Goal: Complete application form: Complete application form

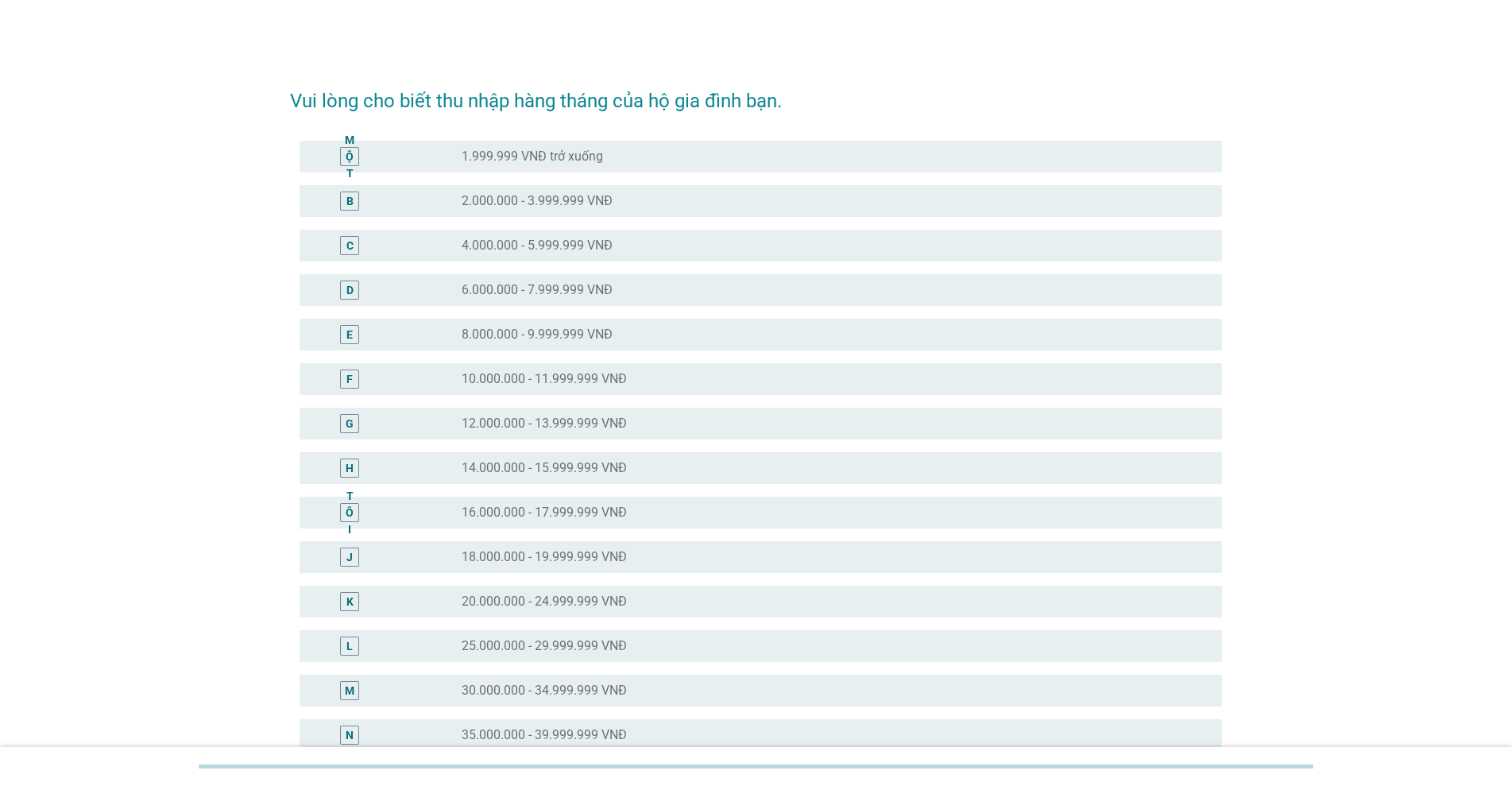
click at [591, 690] on font "30.000.000 - 34.999.999 VNĐ" at bounding box center [545, 690] width 166 height 15
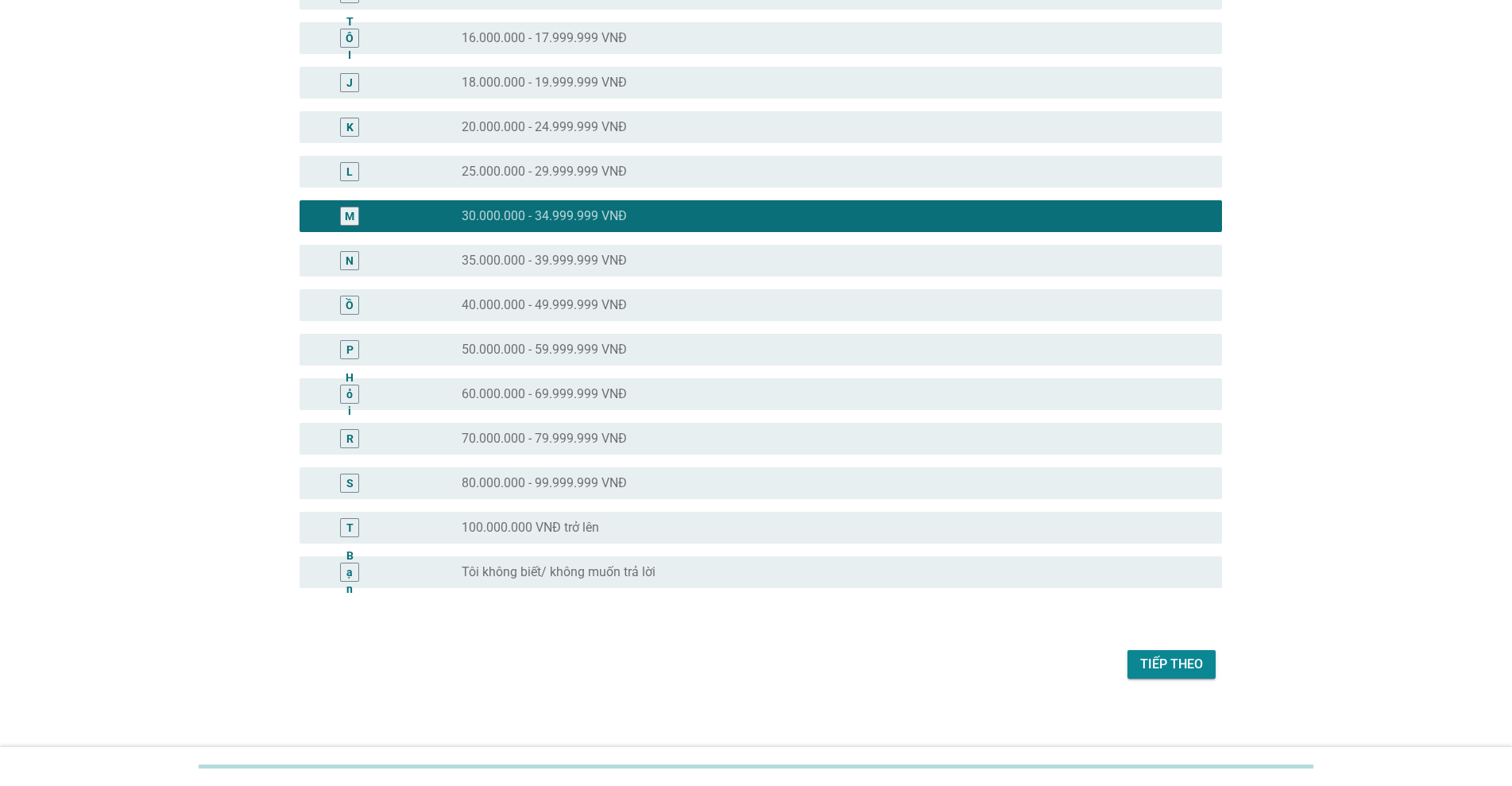
scroll to position [477, 0]
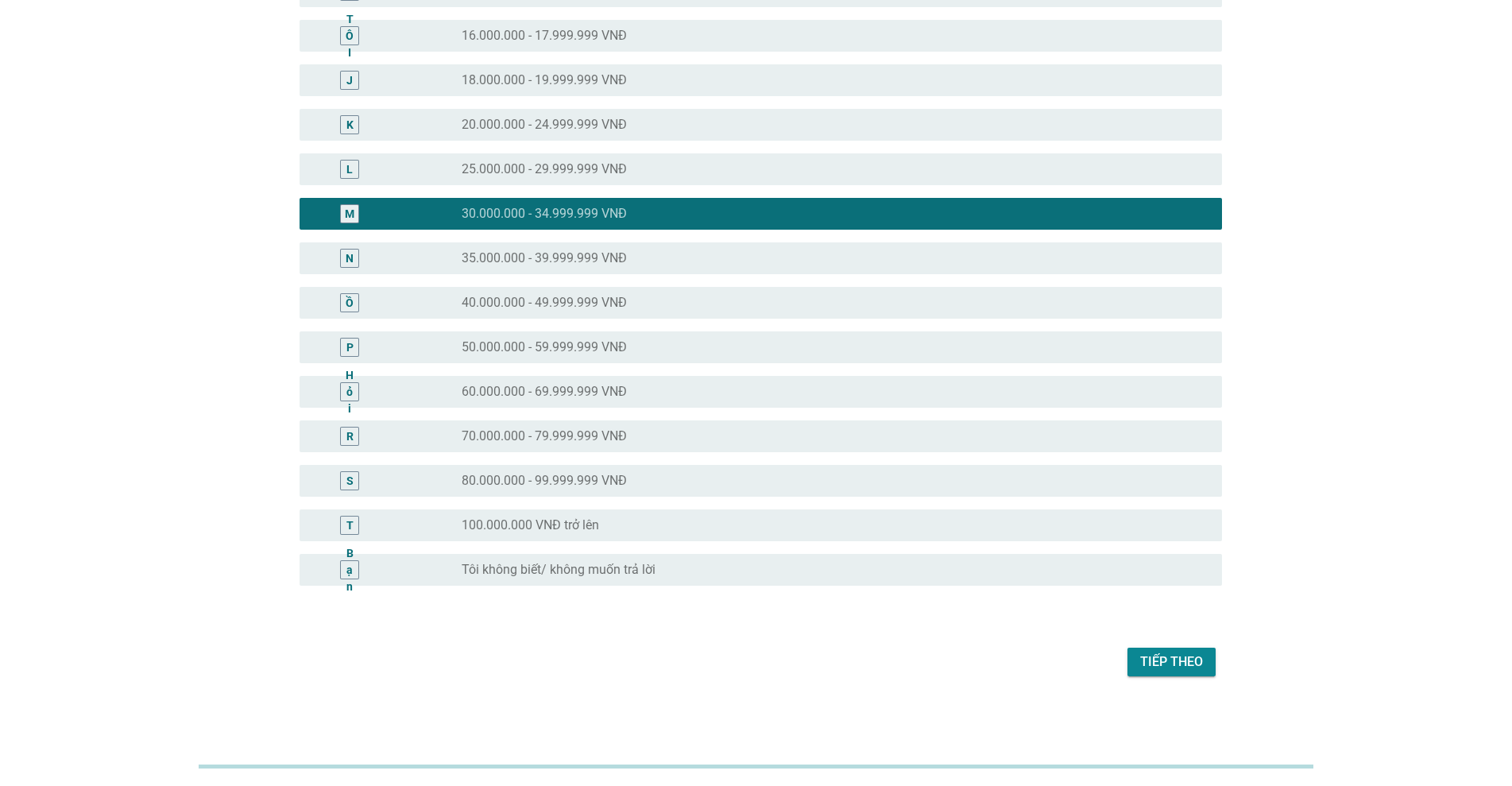
click at [780, 665] on font "Tiếp theo" at bounding box center [1172, 661] width 63 height 15
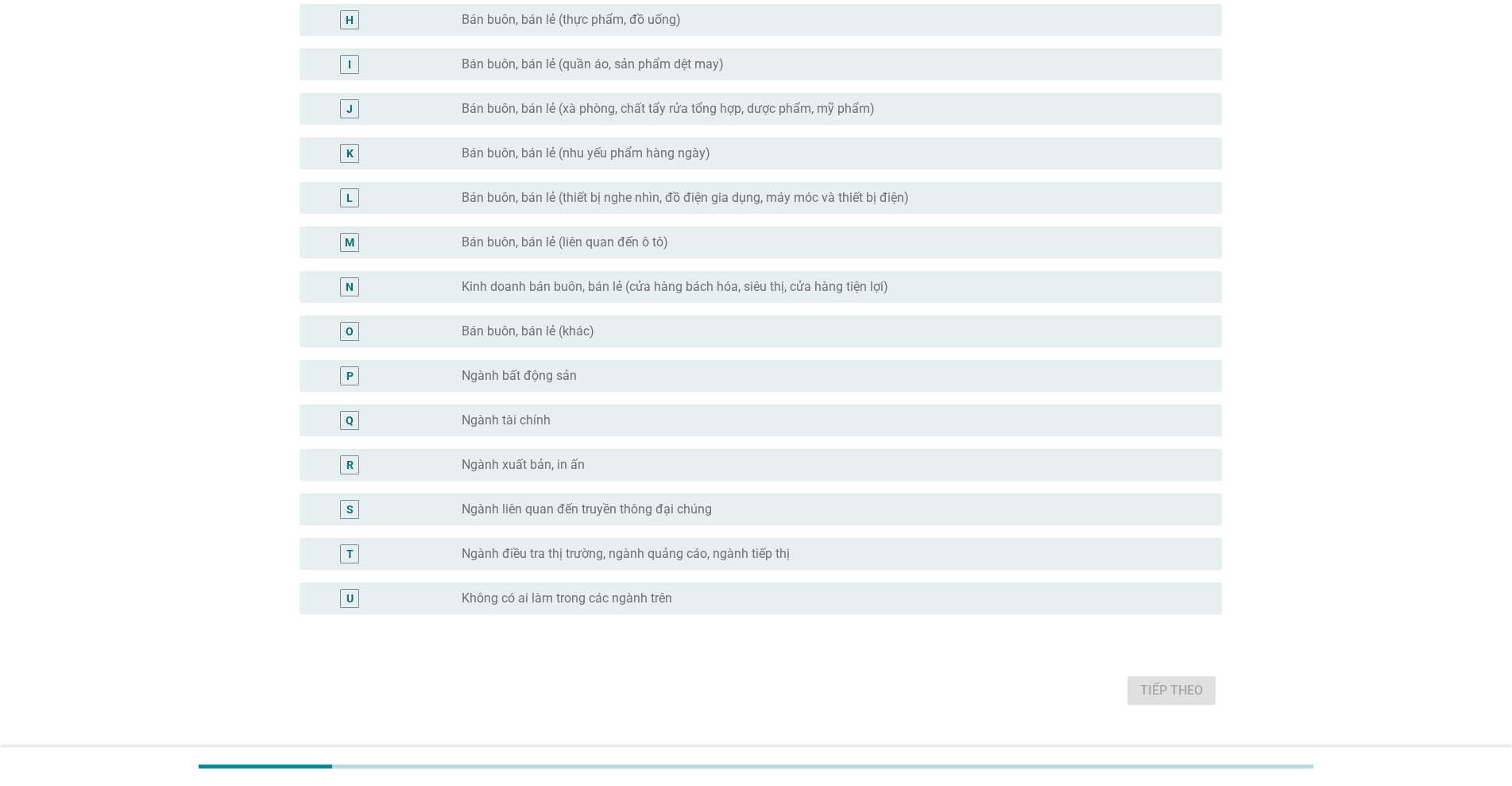
scroll to position [0, 0]
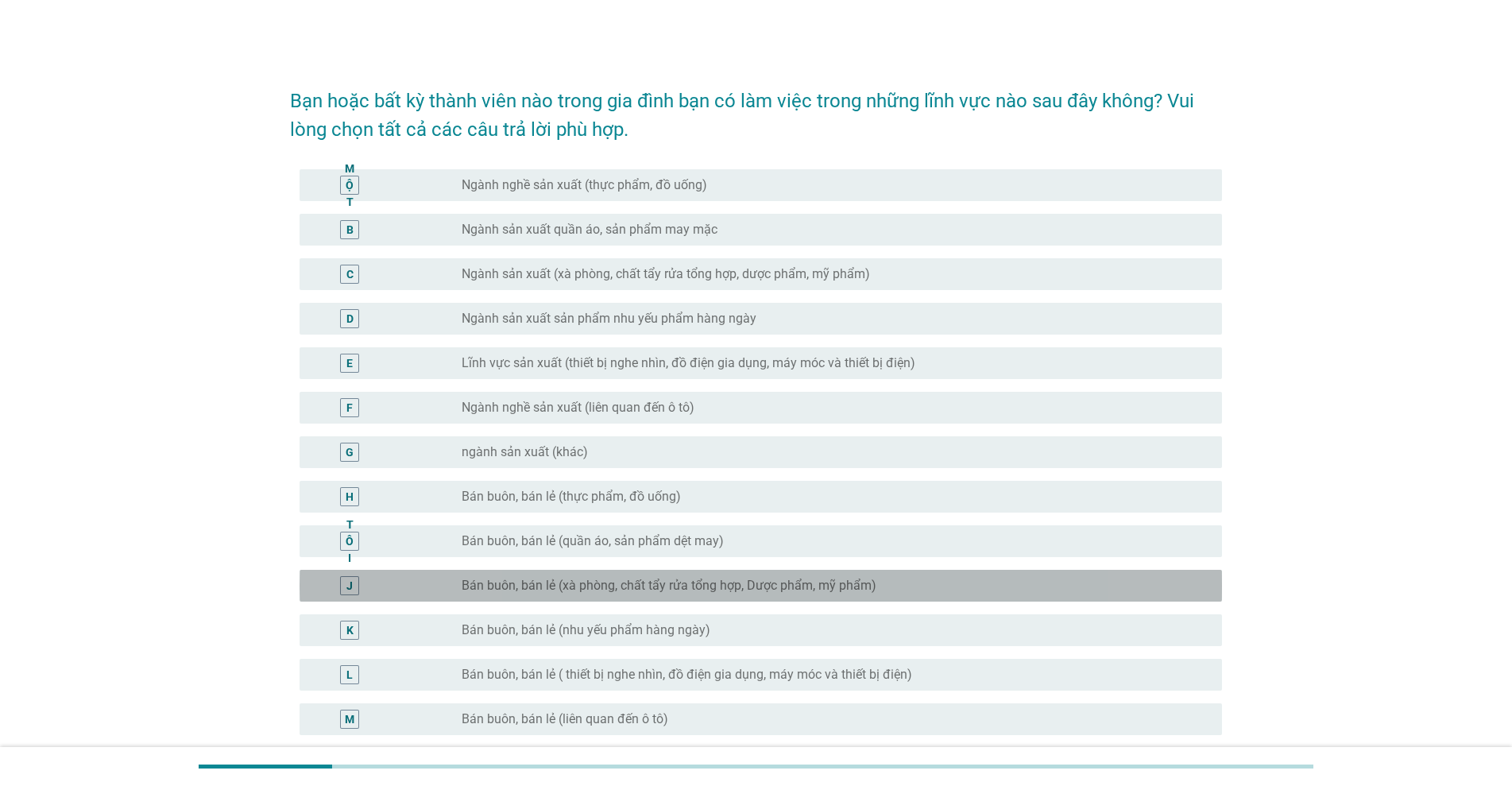
click at [536, 578] on font "Bán buôn, bán lẻ (xà phòng, chất tẩy rửa tổng hợp, Dược phẩm, mỹ phẩm)" at bounding box center [669, 585] width 415 height 15
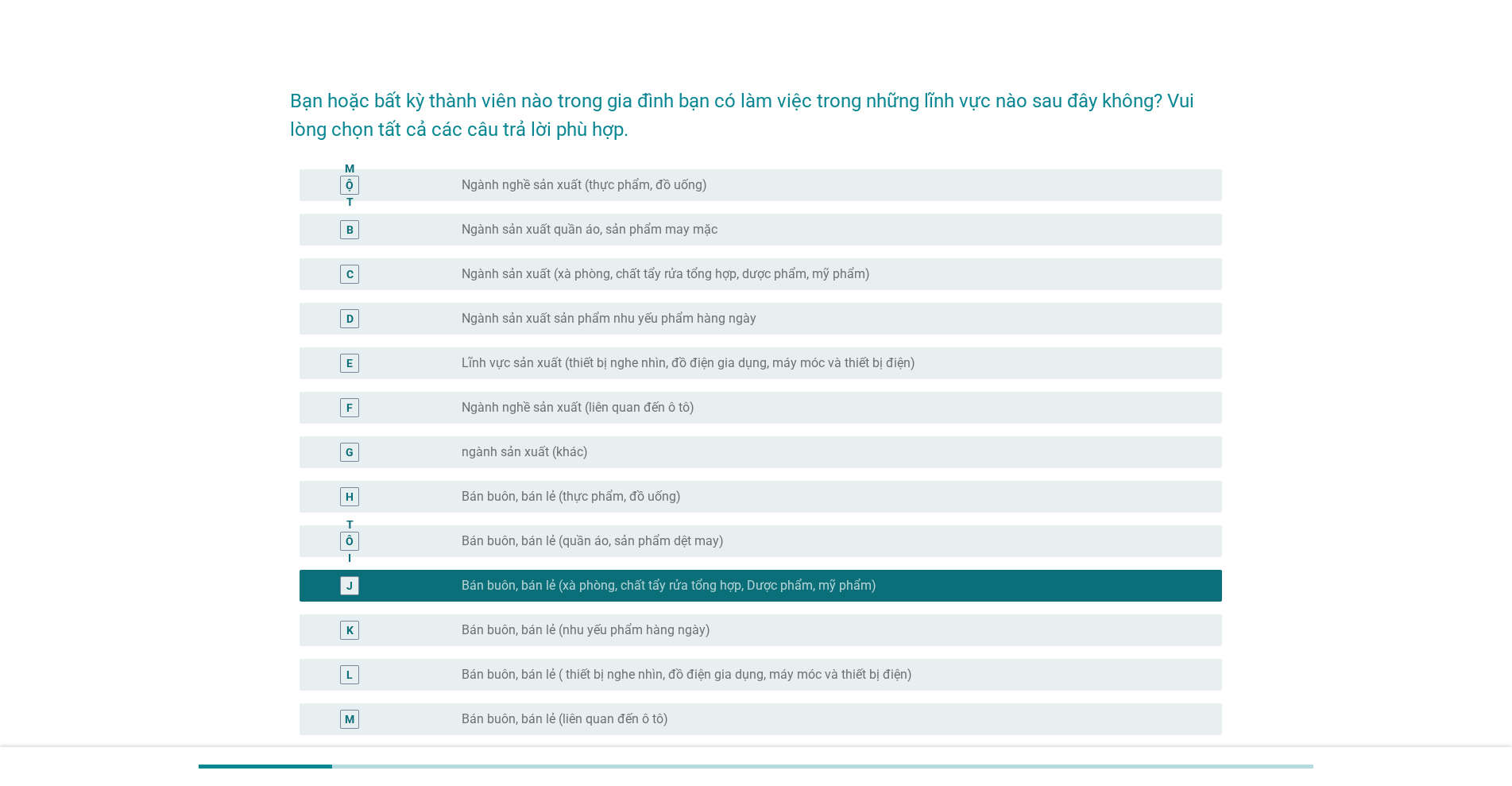
click at [555, 493] on font "Bán buôn, bán lẻ (thực phẩm, đồ uống)" at bounding box center [571, 496] width 219 height 15
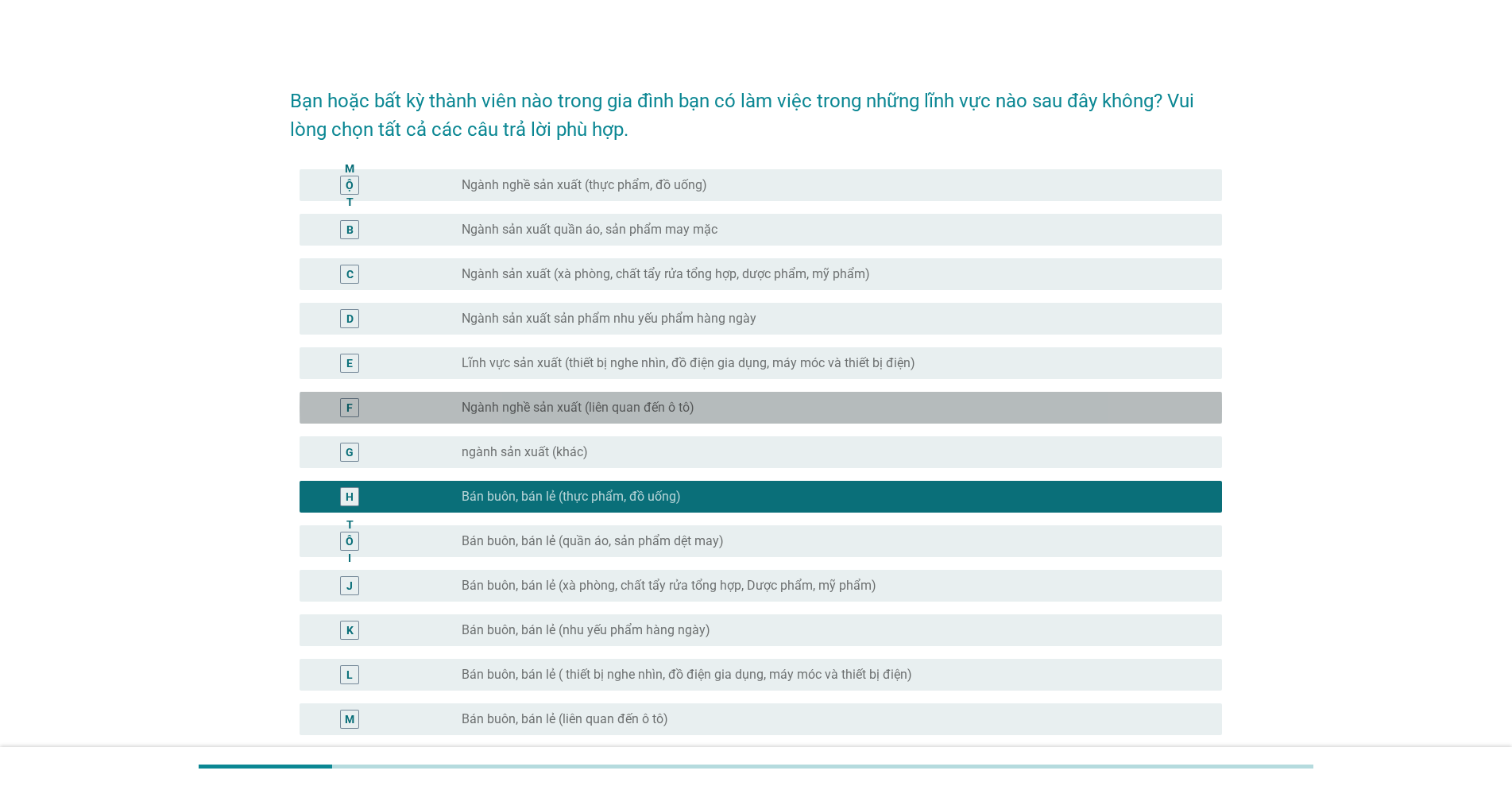
click at [558, 409] on font "Ngành nghề sản xuất (liên quan đến ô tô)" at bounding box center [578, 407] width 233 height 15
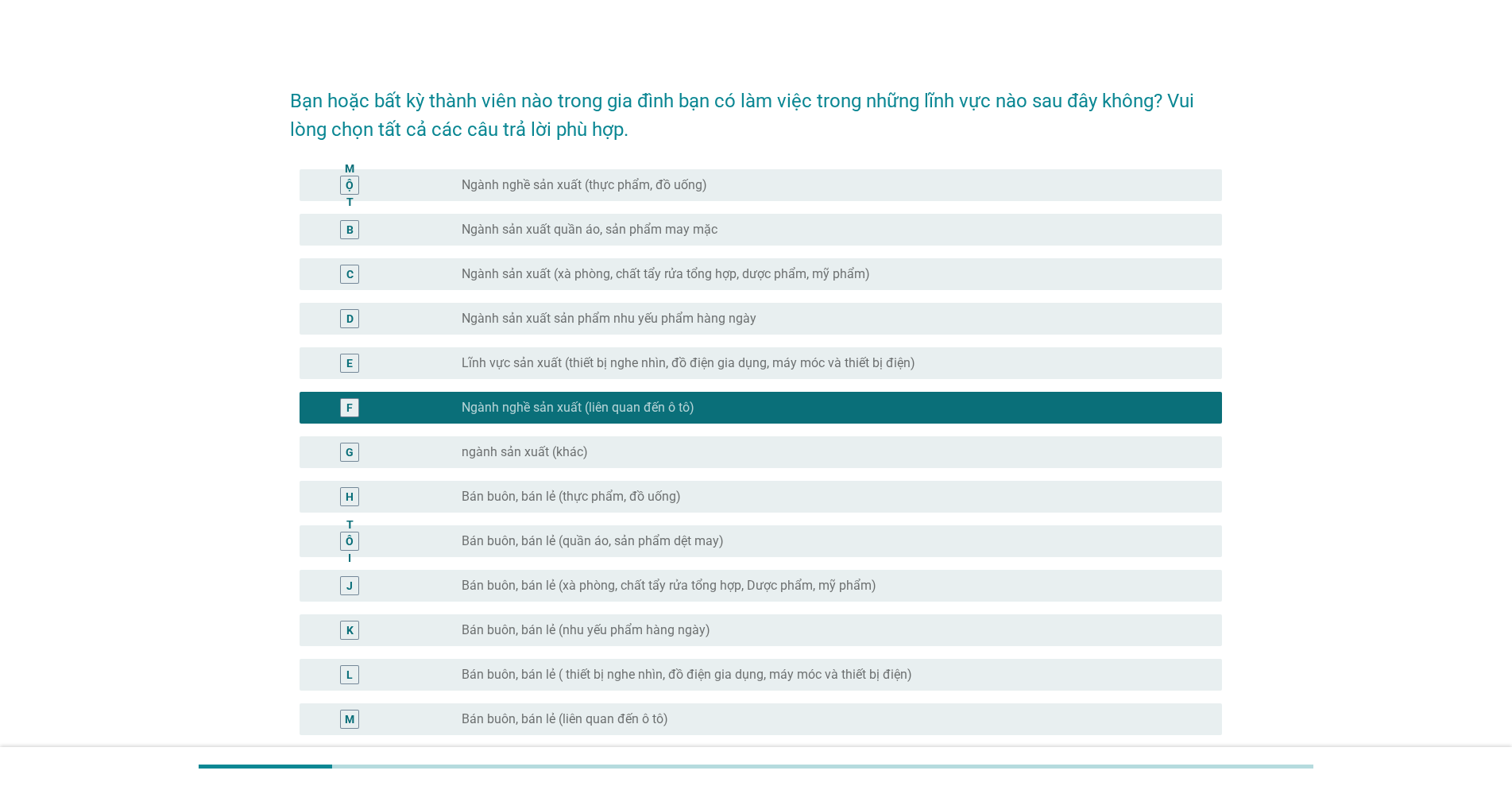
click at [540, 184] on font "Ngành nghề sản xuất (thực phẩm, đồ uống)" at bounding box center [585, 185] width 246 height 15
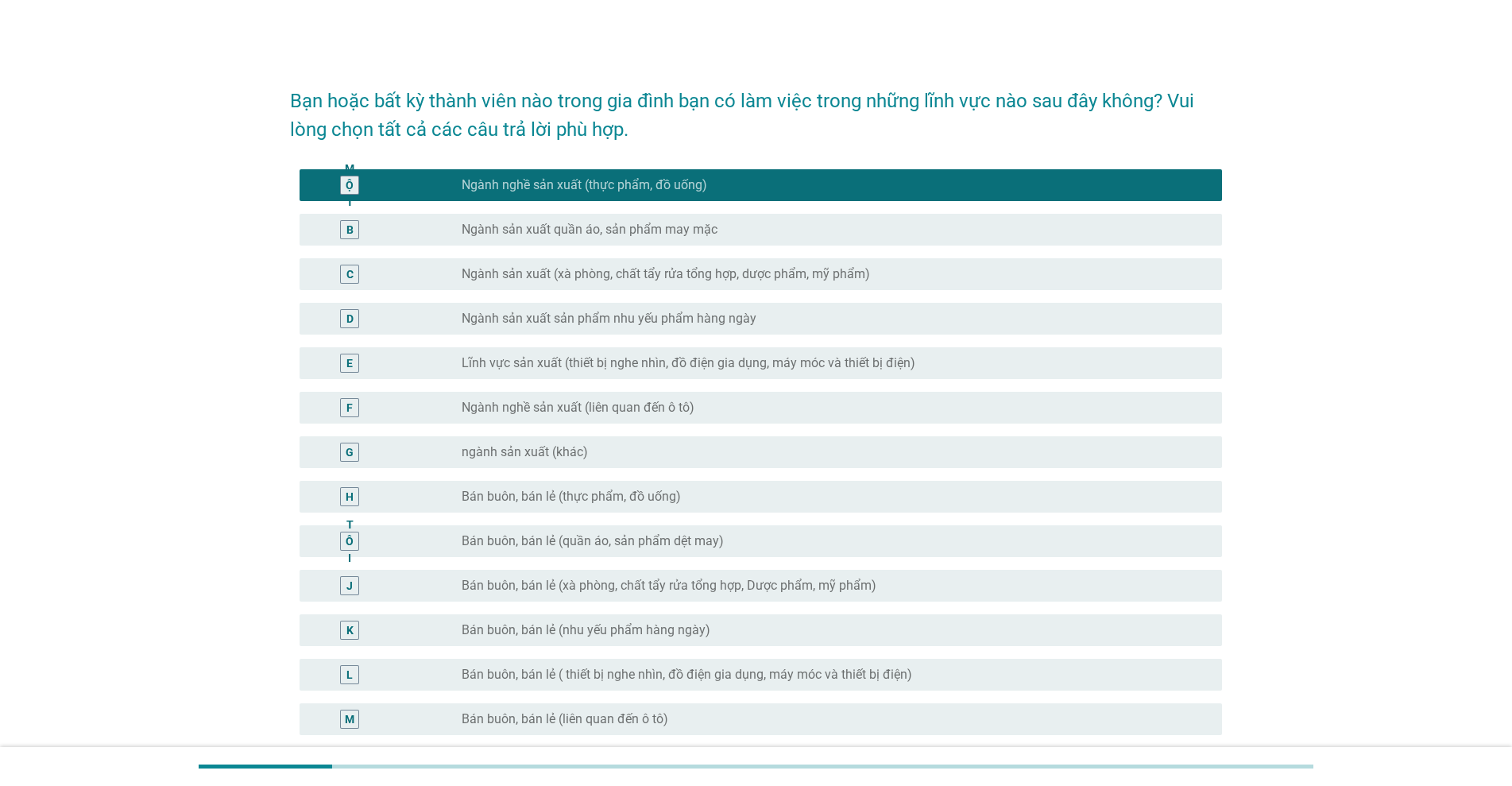
click at [519, 497] on font "Bán buôn, bán lẻ (thực phẩm, đồ uống)" at bounding box center [571, 496] width 219 height 15
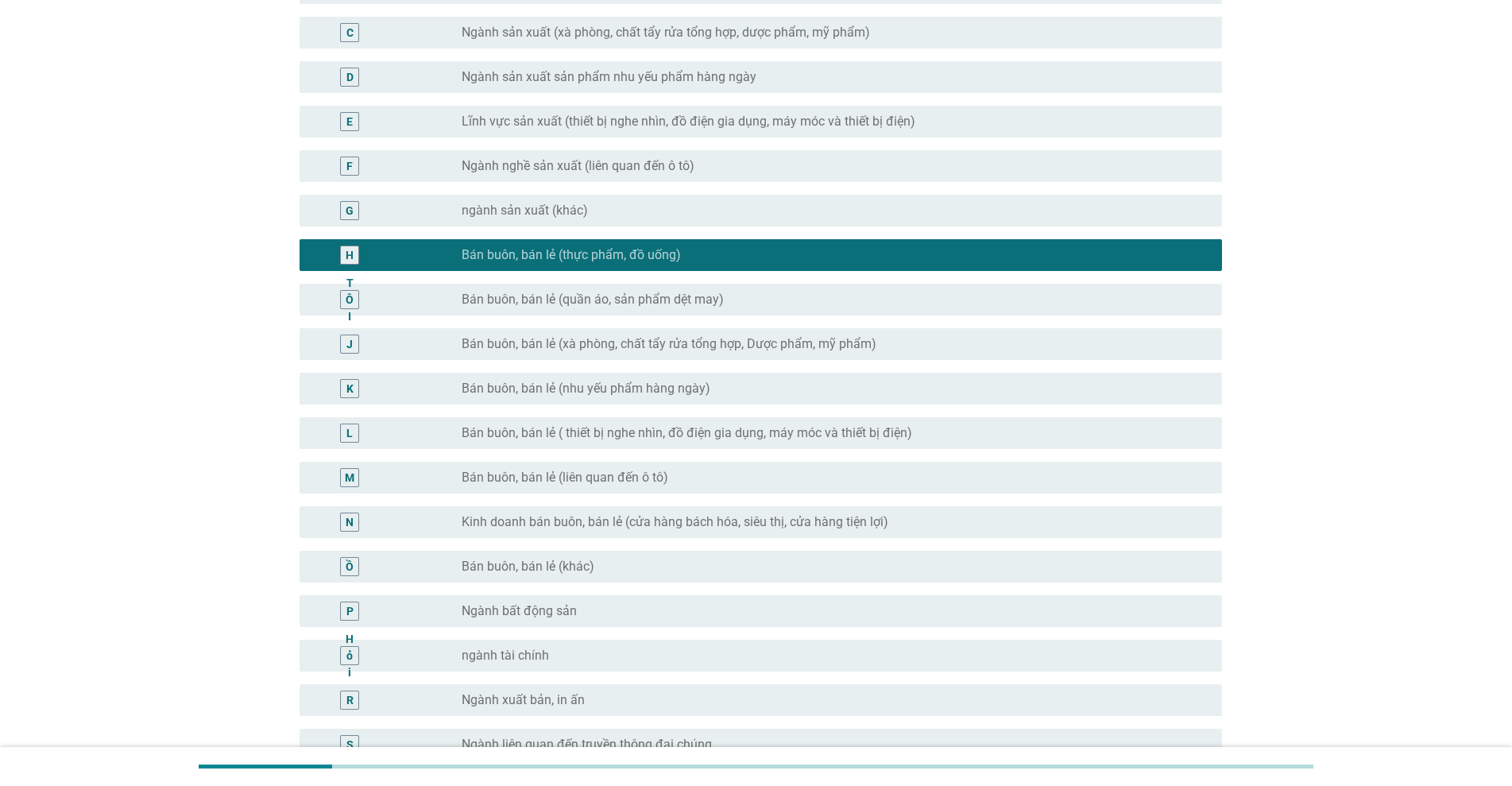
scroll to position [509, 0]
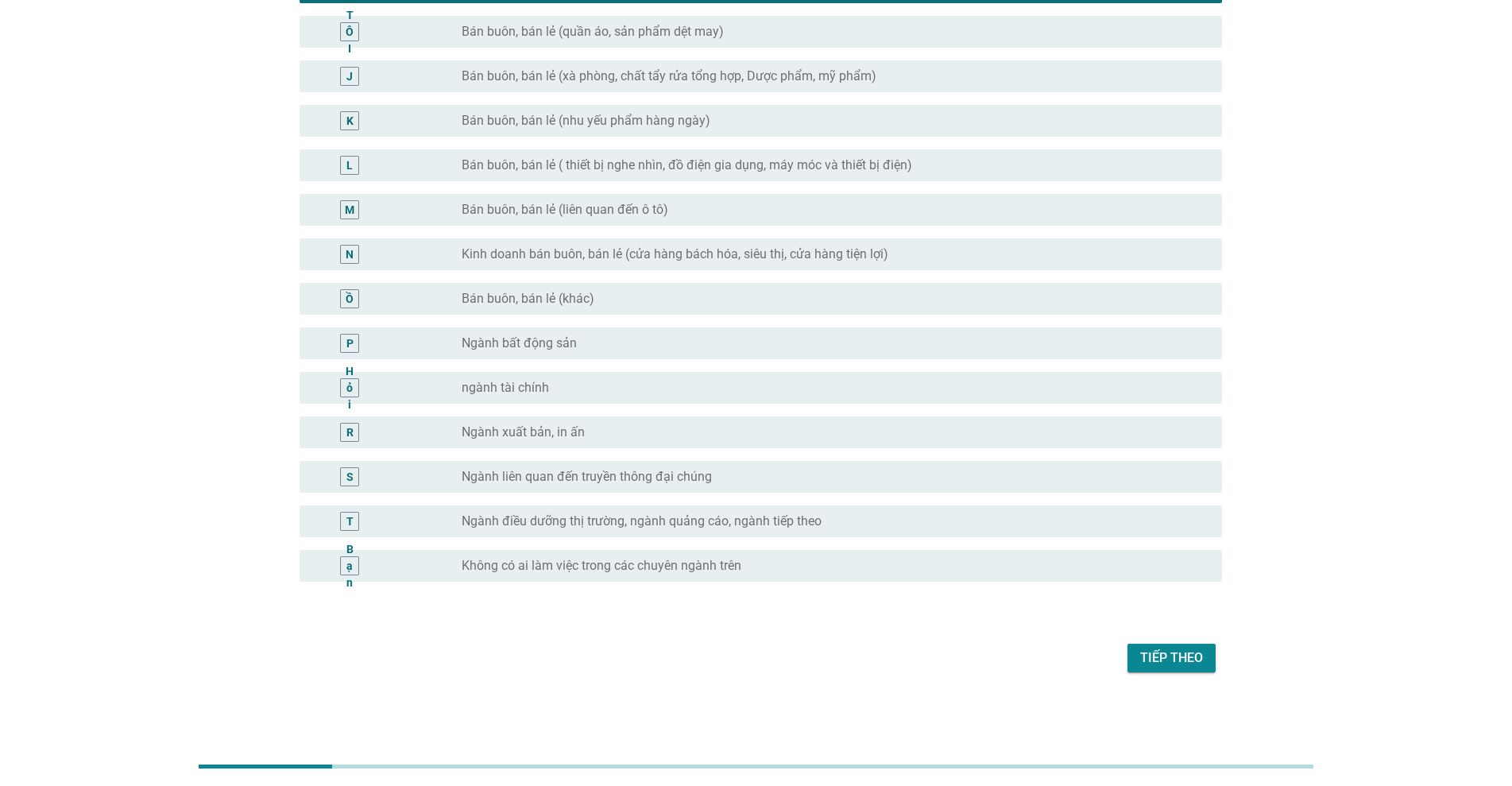
click at [780, 663] on font "Tiếp theo" at bounding box center [1172, 657] width 63 height 15
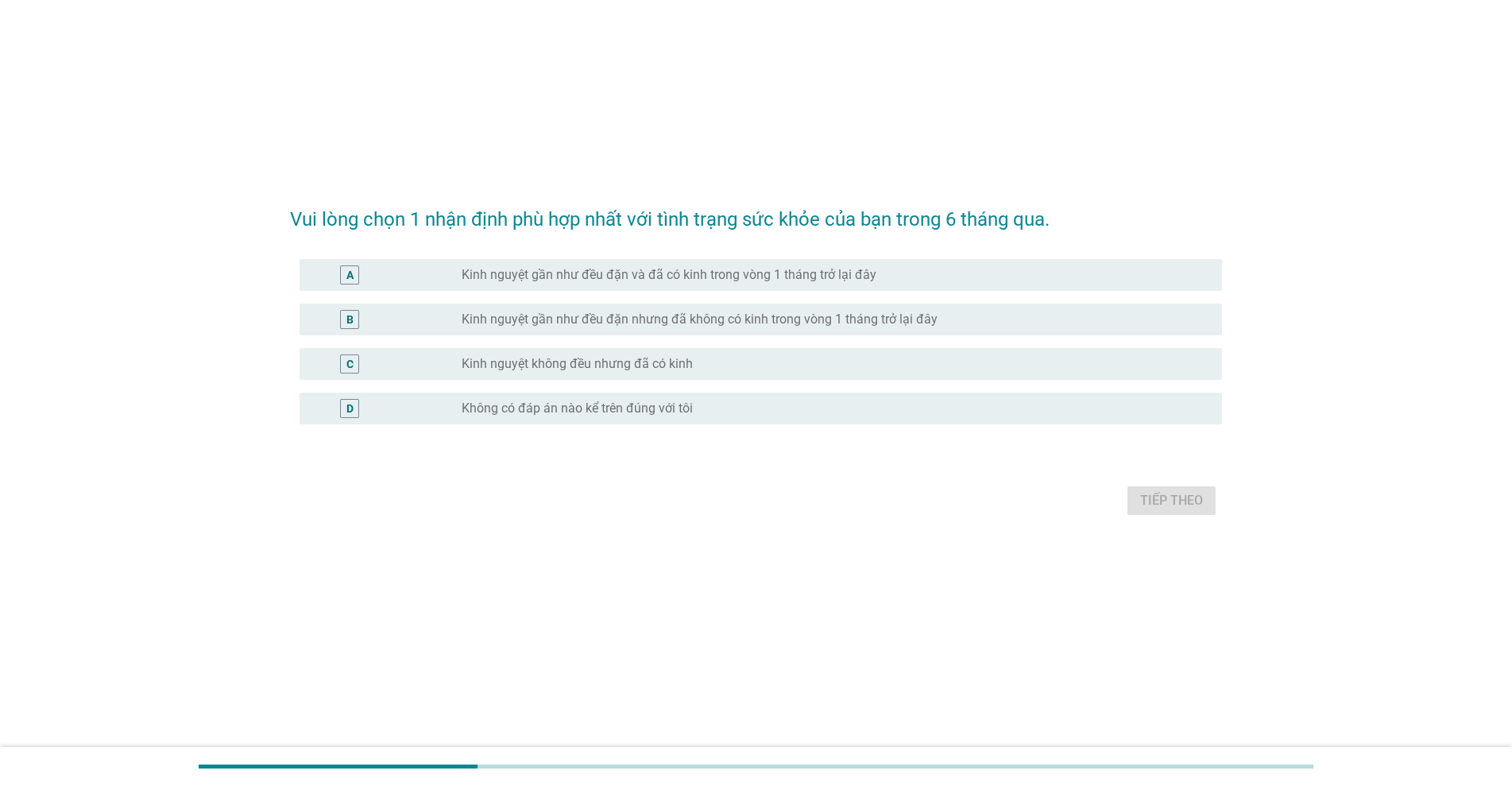
scroll to position [0, 0]
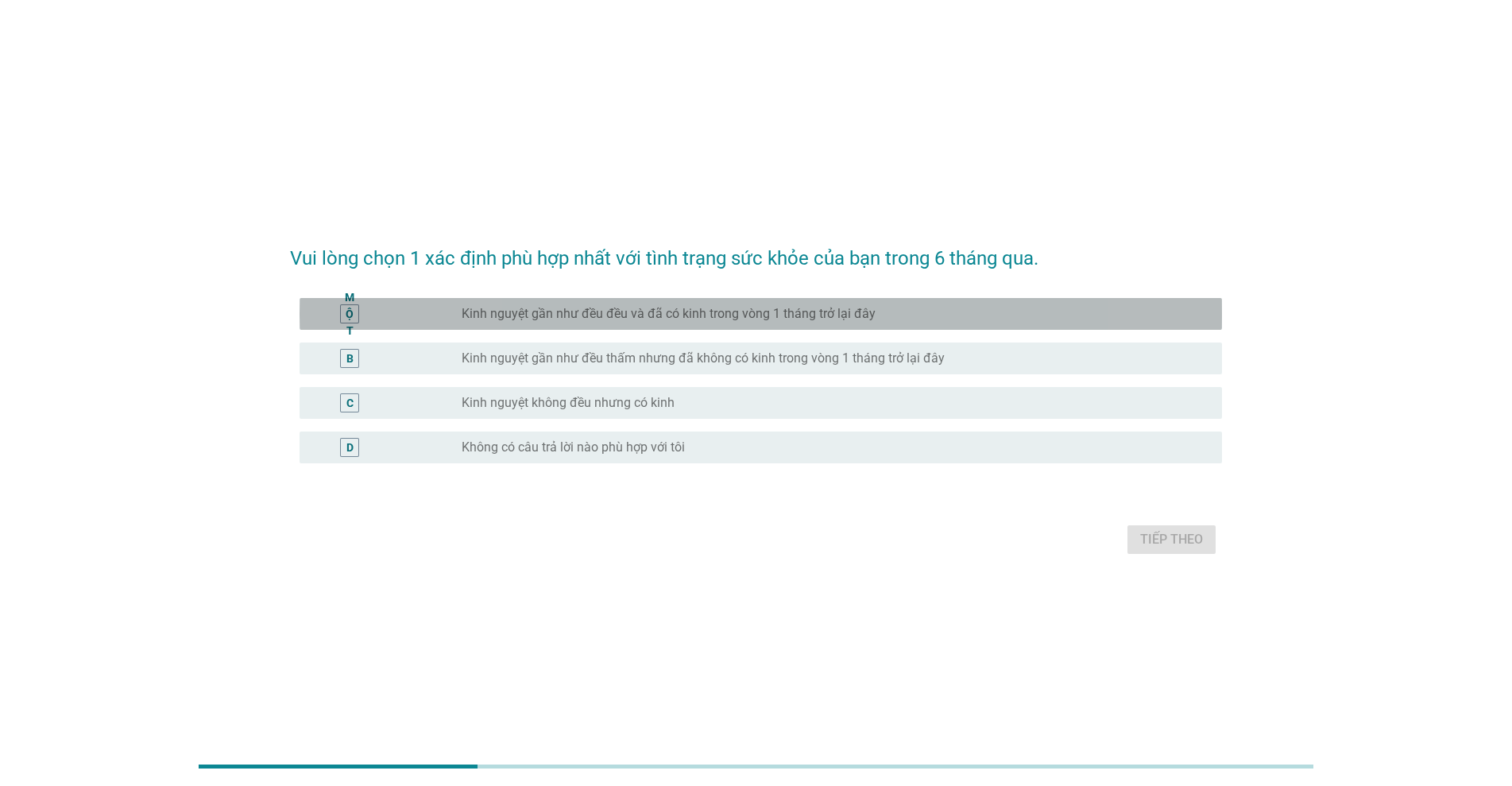
click at [780, 316] on font "Kinh nguyệt gần như đều đều và đã có kinh trong vòng 1 tháng trở lại đây" at bounding box center [668, 313] width 414 height 15
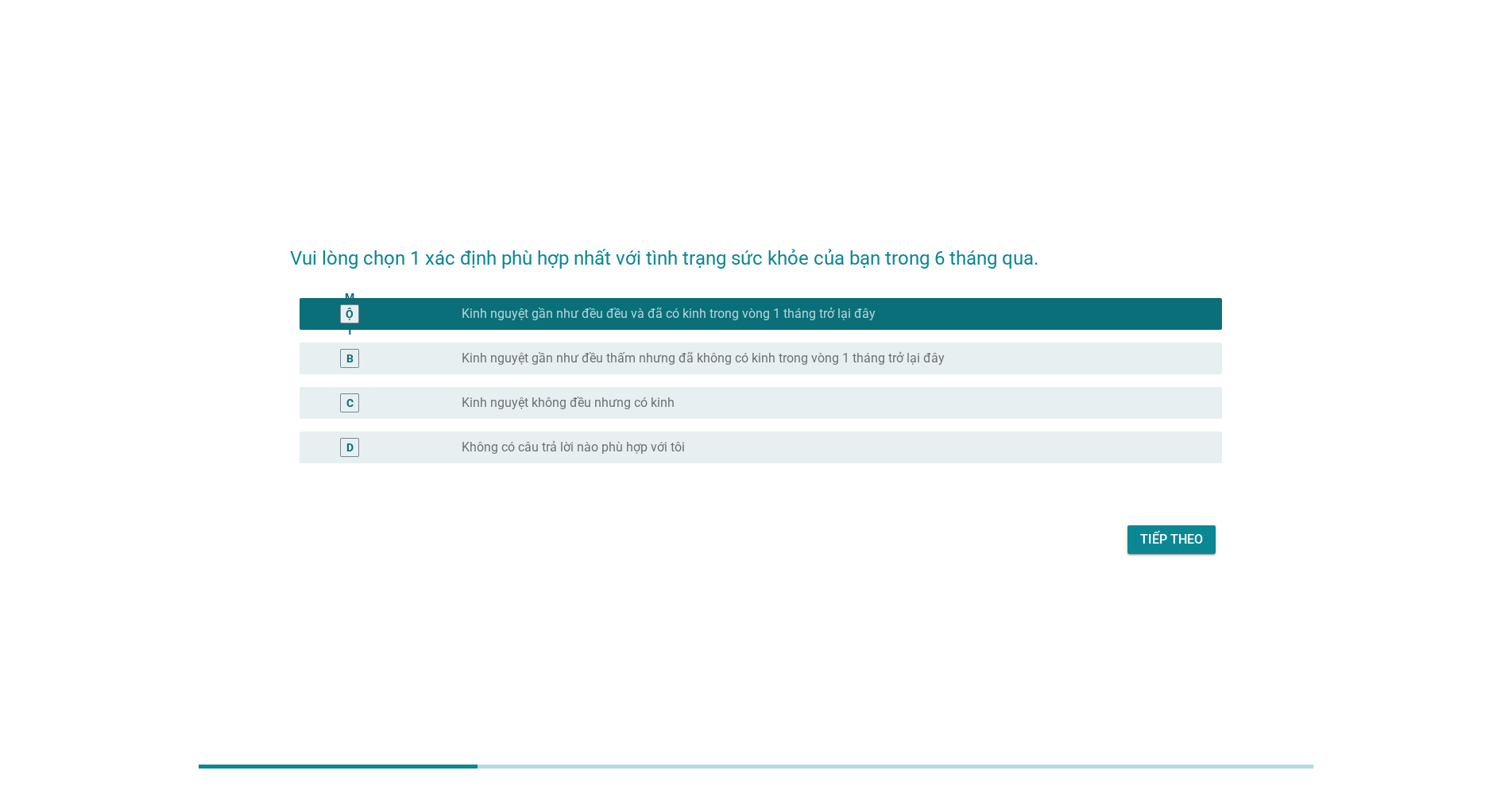
click at [780, 540] on font "Tiếp theo" at bounding box center [1172, 539] width 63 height 15
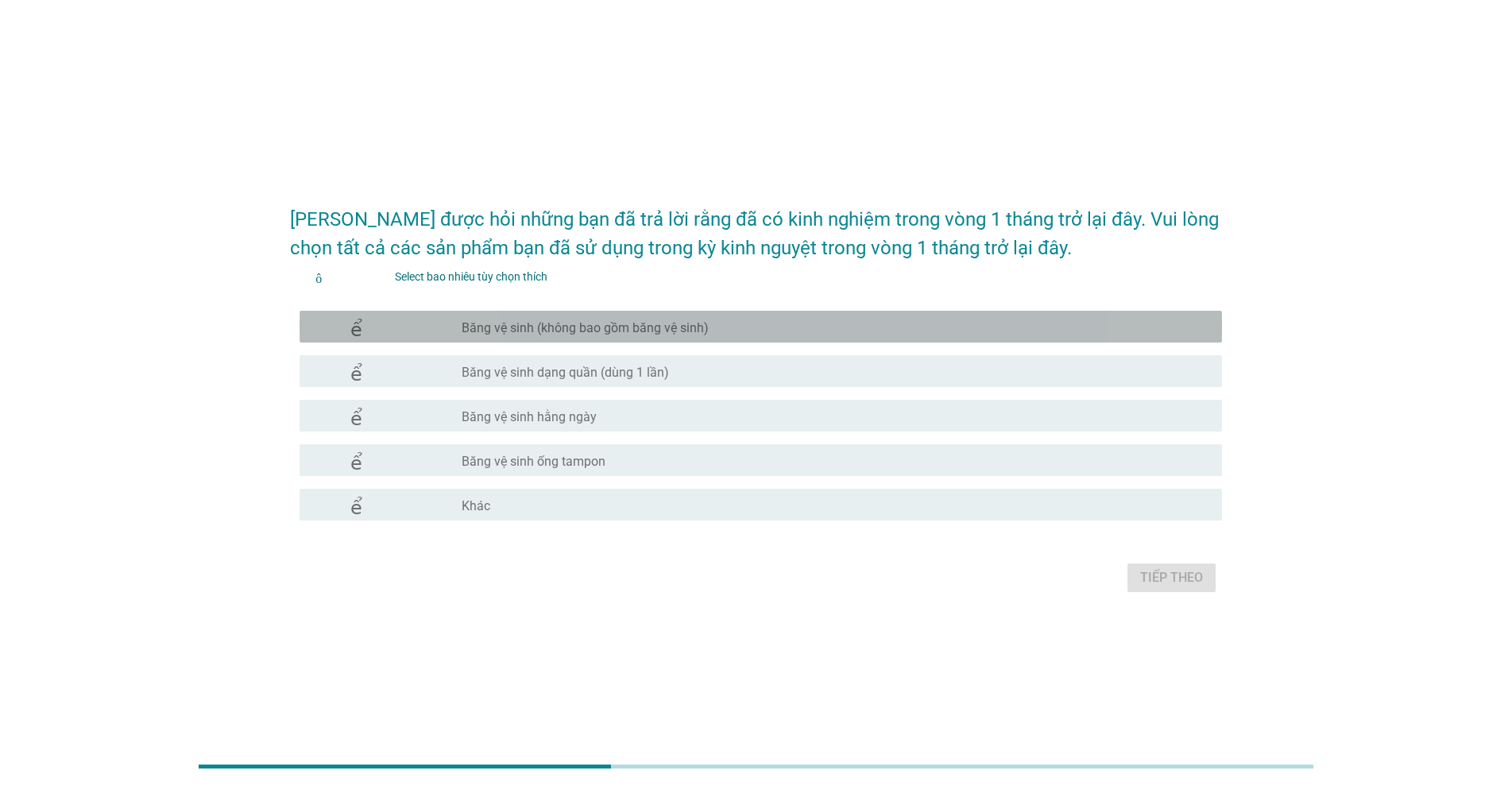
click at [536, 329] on font "Băng vệ sinh (không bao gồm băng vệ sinh)" at bounding box center [586, 328] width 248 height 15
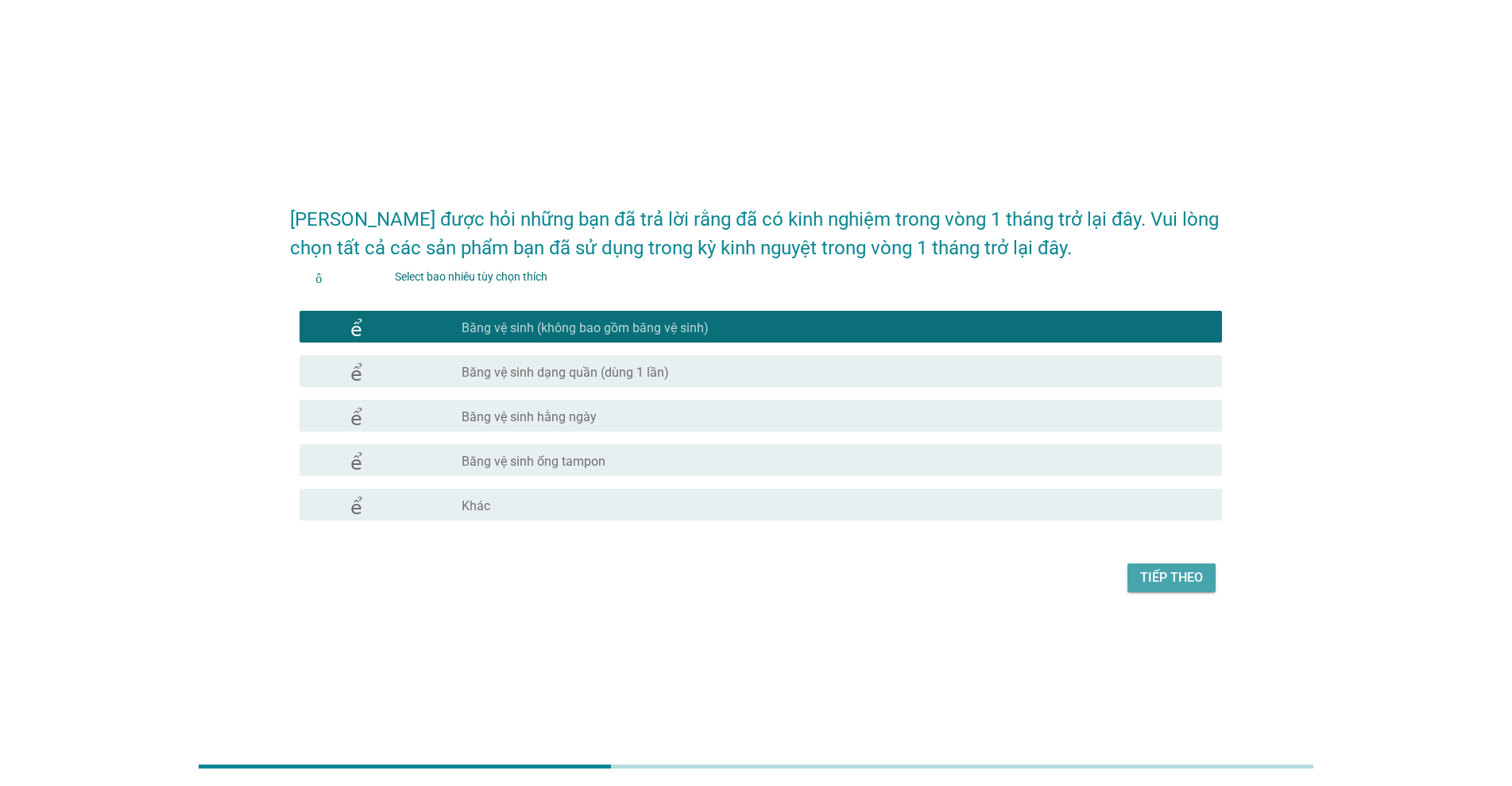
click at [780, 573] on font "Tiếp theo" at bounding box center [1172, 577] width 63 height 15
